Goal: Transaction & Acquisition: Purchase product/service

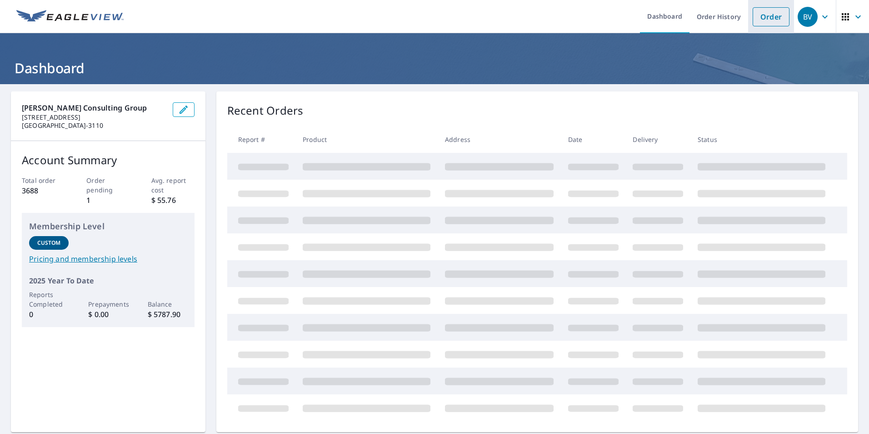
click at [775, 22] on link "Order" at bounding box center [771, 16] width 37 height 19
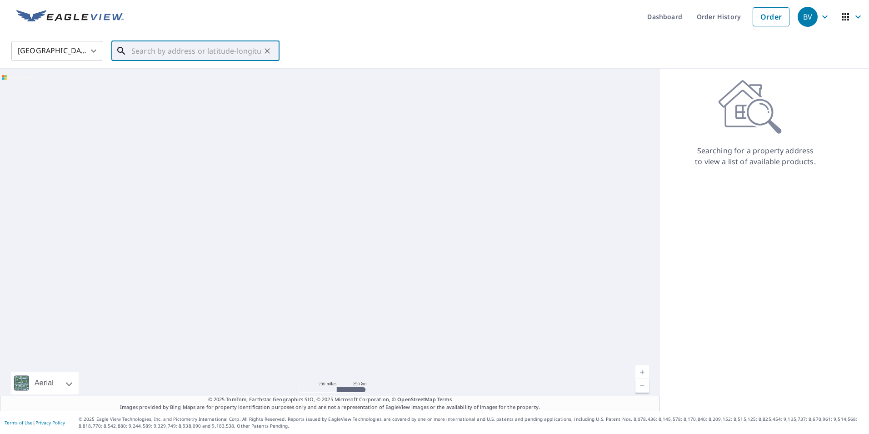
click at [177, 50] on input "text" at bounding box center [196, 50] width 130 height 25
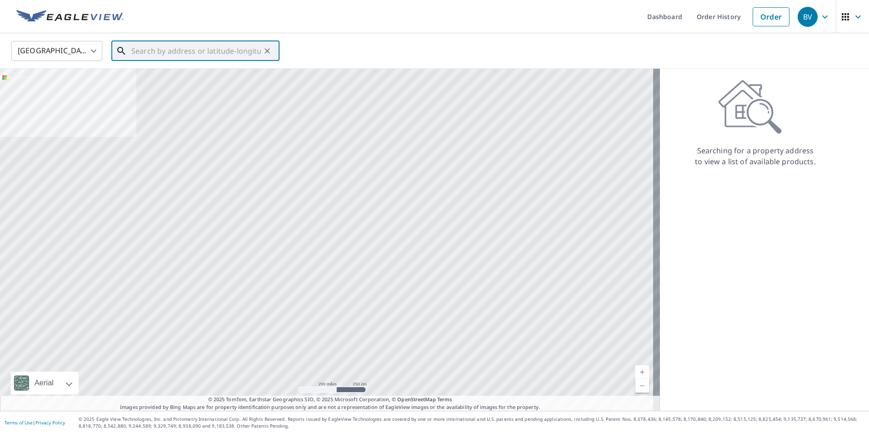
paste input "[STREET_ADDRESS]"
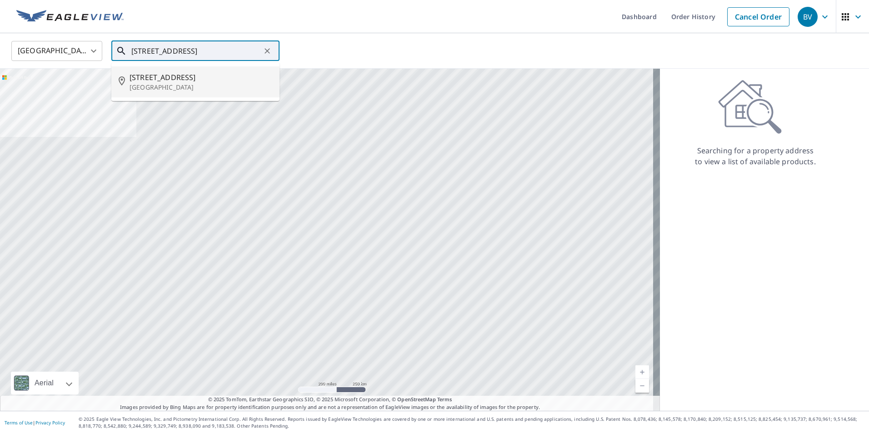
click at [181, 72] on span "[STREET_ADDRESS]" at bounding box center [201, 77] width 143 height 11
type input "[STREET_ADDRESS]"
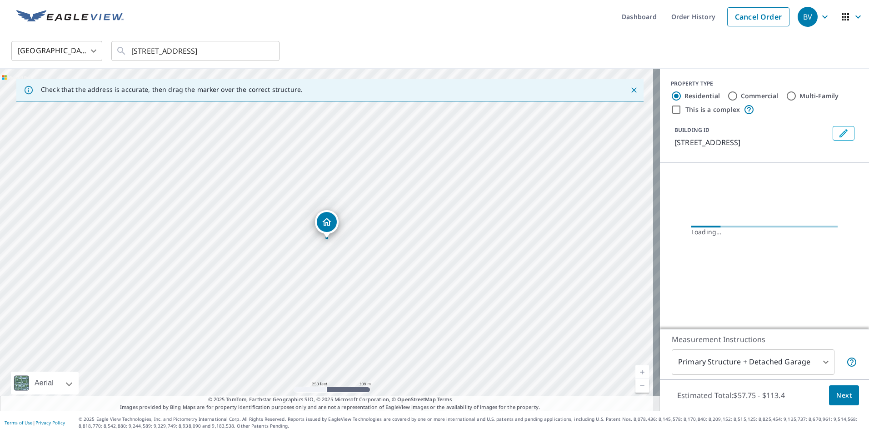
click at [844, 138] on button "Edit building 1" at bounding box center [844, 133] width 22 height 15
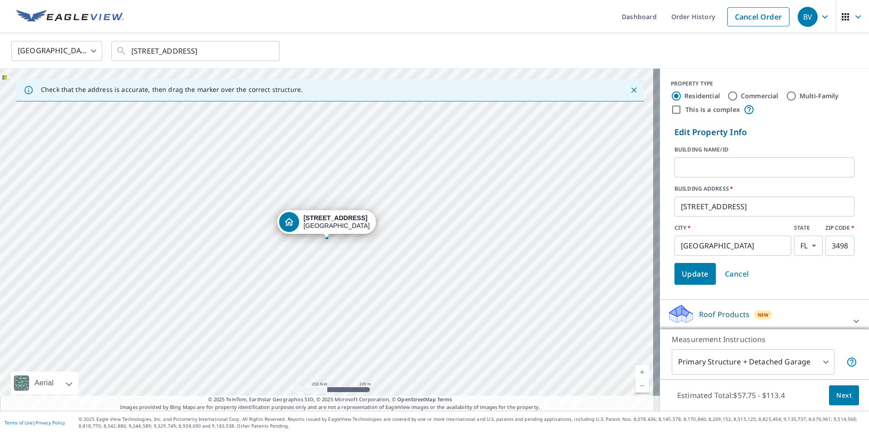
click at [738, 272] on span "Cancel" at bounding box center [737, 273] width 24 height 13
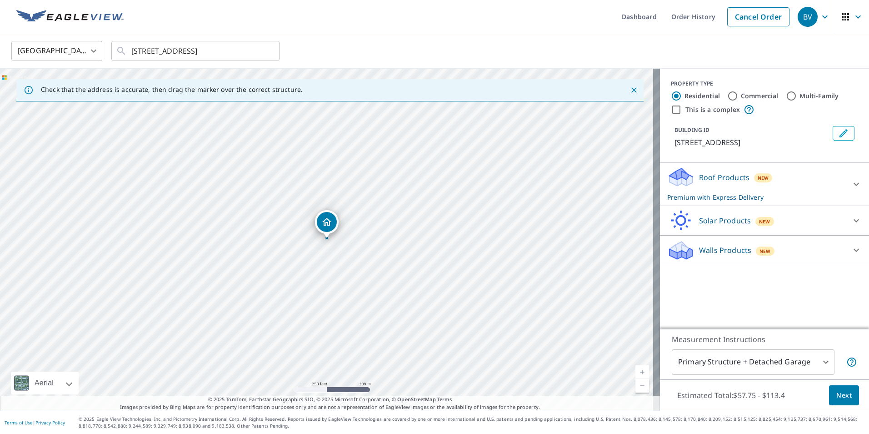
click at [851, 190] on icon at bounding box center [856, 184] width 11 height 11
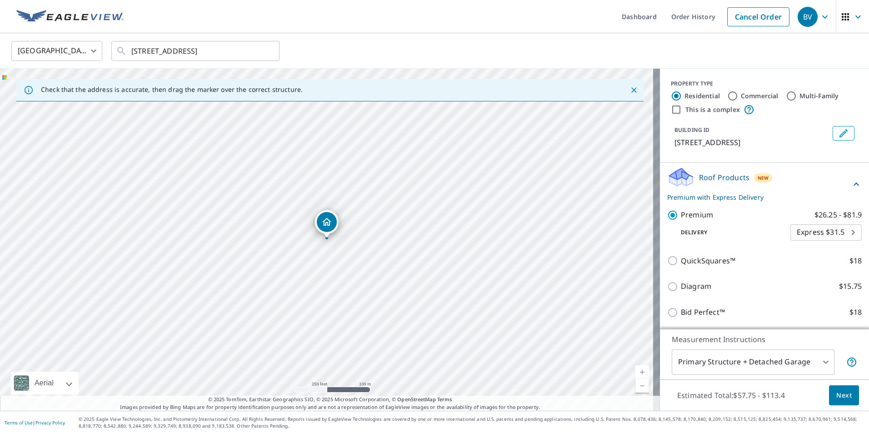
click at [831, 243] on body "BV BV Dashboard Order History Cancel Order BV [GEOGRAPHIC_DATA] [GEOGRAPHIC_DAT…" at bounding box center [434, 217] width 869 height 434
click at [816, 228] on li "Regular $0" at bounding box center [812, 227] width 71 height 16
type input "8"
click at [829, 163] on div "PROPERTY TYPE Residential Commercial Multi-Family This is a complex BUILDING ID…" at bounding box center [764, 116] width 209 height 94
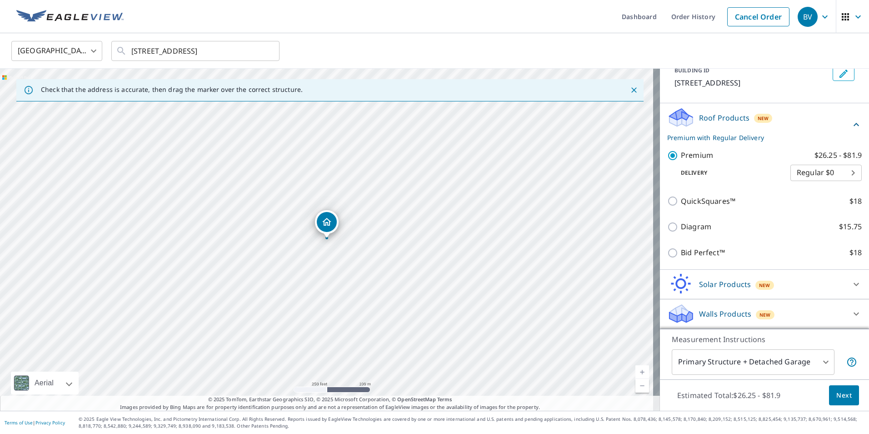
scroll to position [70, 0]
click at [839, 394] on span "Next" at bounding box center [843, 394] width 15 height 11
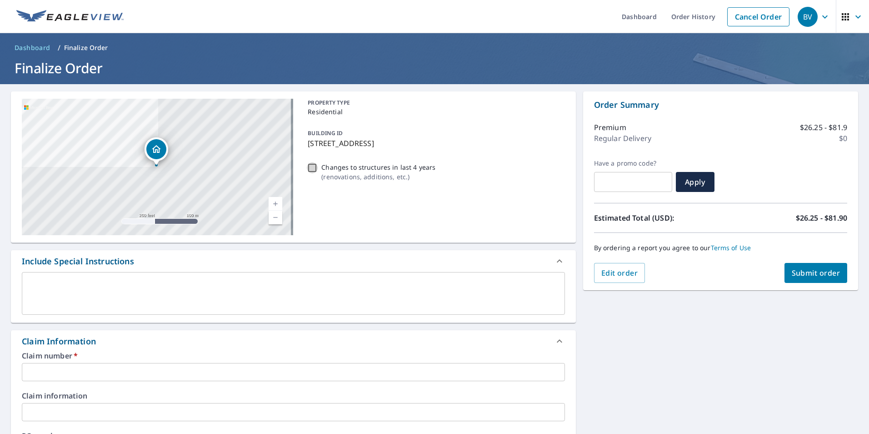
click at [310, 165] on input "Changes to structures in last 4 years ( renovations, additions, etc. )" at bounding box center [312, 167] width 11 height 11
checkbox input "true"
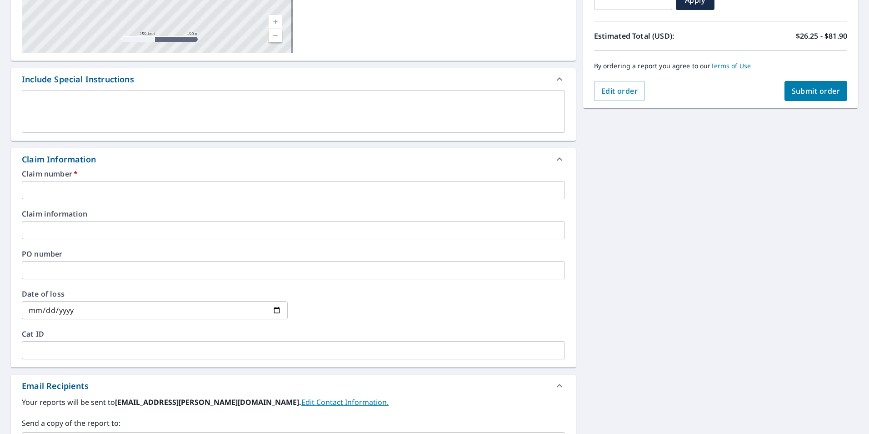
scroll to position [273, 0]
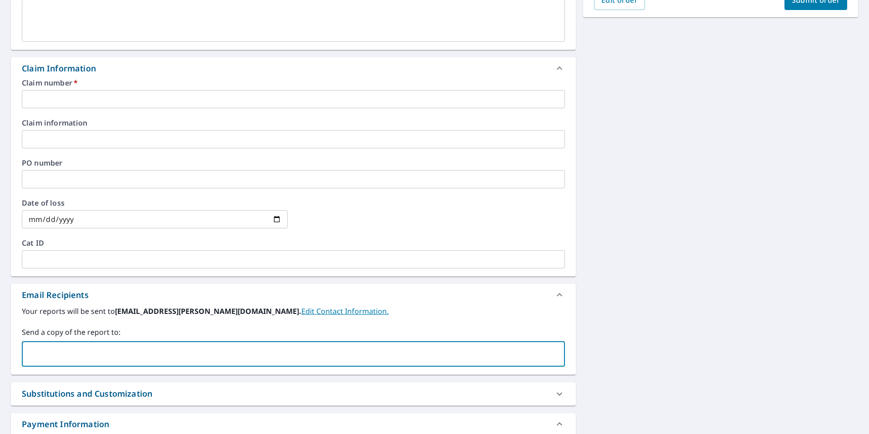
click at [177, 346] on input "text" at bounding box center [286, 353] width 521 height 17
paste input "[PERSON_NAME][EMAIL_ADDRESS][PERSON_NAME][PERSON_NAME][DOMAIN_NAME]"
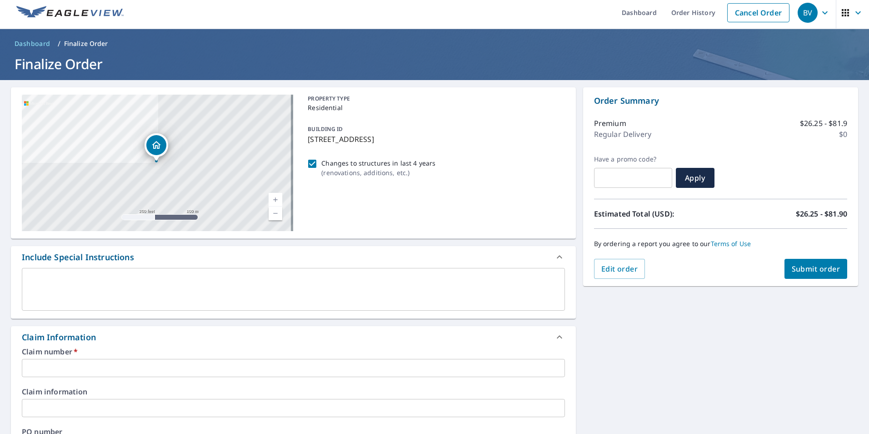
scroll to position [0, 0]
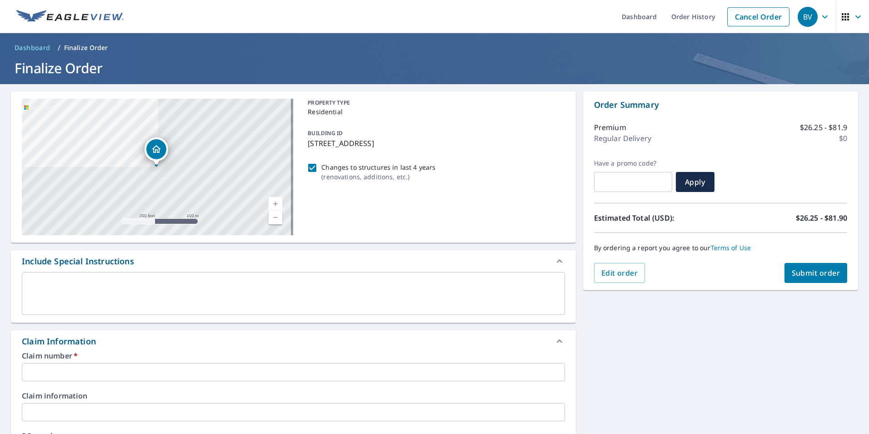
type input "[PERSON_NAME][EMAIL_ADDRESS][PERSON_NAME][PERSON_NAME][DOMAIN_NAME]"
click at [810, 272] on span "Submit order" at bounding box center [816, 273] width 49 height 10
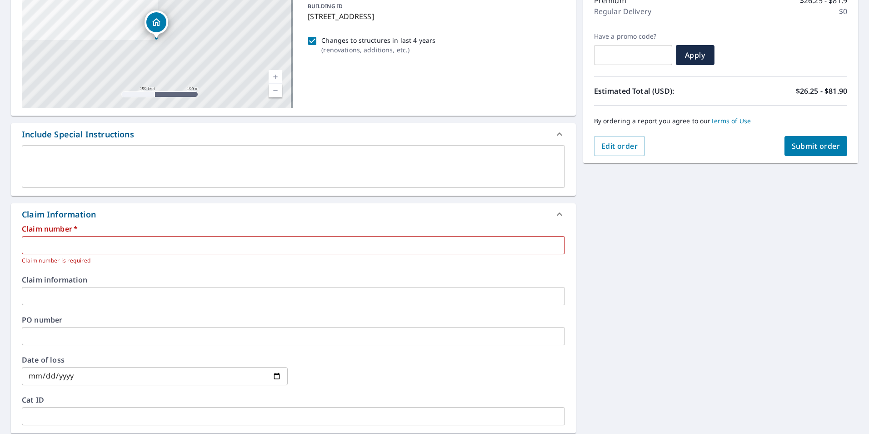
scroll to position [136, 0]
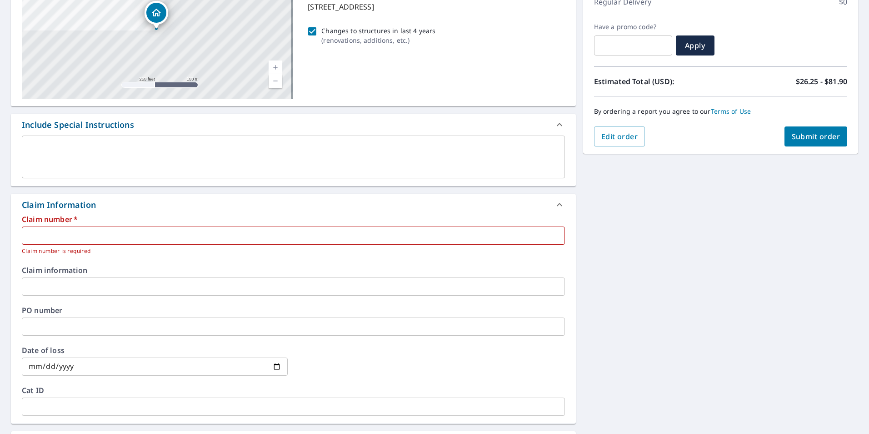
click at [276, 229] on input "text" at bounding box center [293, 235] width 543 height 18
paste input "100317446"
type input "100317446"
click at [756, 230] on div "[STREET_ADDRESS] Aerial Road A standard road map Aerial A detailed look from ab…" at bounding box center [434, 266] width 869 height 636
click at [798, 141] on span "Submit order" at bounding box center [816, 136] width 49 height 10
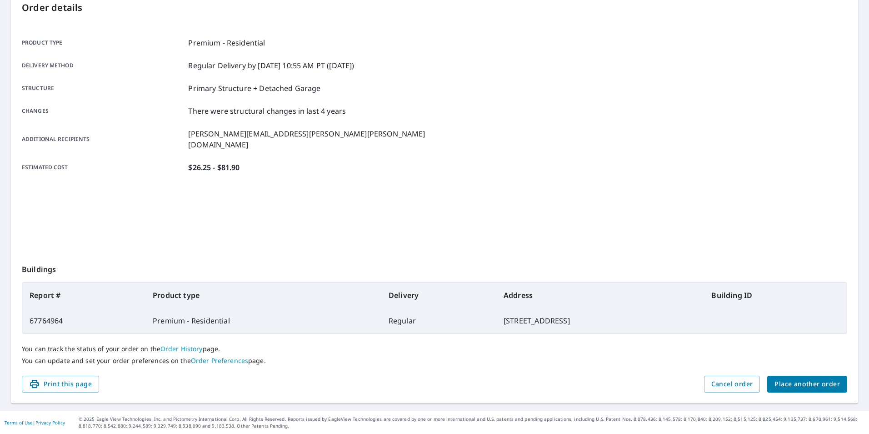
scroll to position [101, 0]
